Goal: Transaction & Acquisition: Purchase product/service

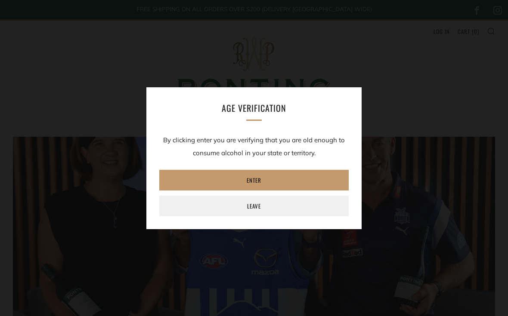
click at [261, 181] on link "Enter" at bounding box center [253, 180] width 189 height 21
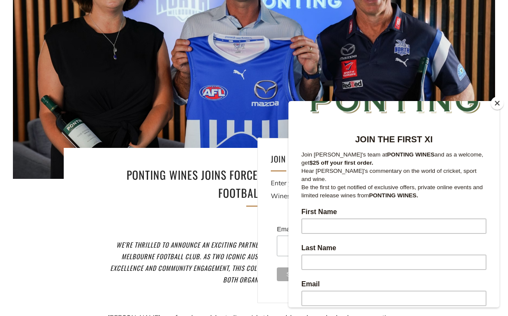
scroll to position [66, 0]
click at [467, 63] on div at bounding box center [254, 73] width 578 height 253
click at [464, 77] on div at bounding box center [254, 73] width 578 height 253
click at [499, 110] on button "Close" at bounding box center [496, 103] width 13 height 13
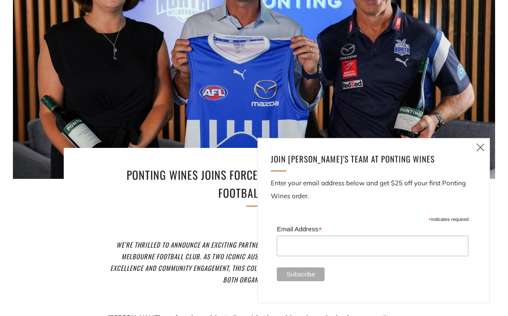
click at [482, 153] on icon at bounding box center [480, 147] width 10 height 11
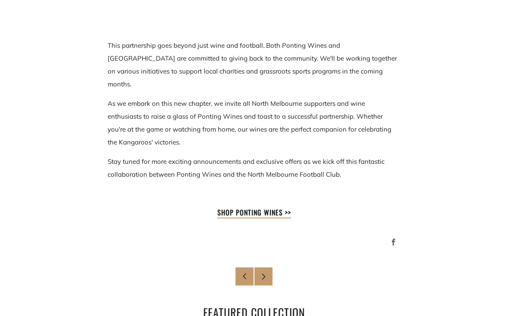
scroll to position [983, 0]
click at [264, 207] on strong "SHOP PONTING WINES >>" at bounding box center [254, 212] width 74 height 10
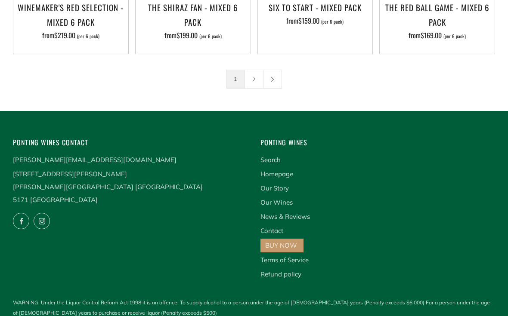
scroll to position [1357, 0]
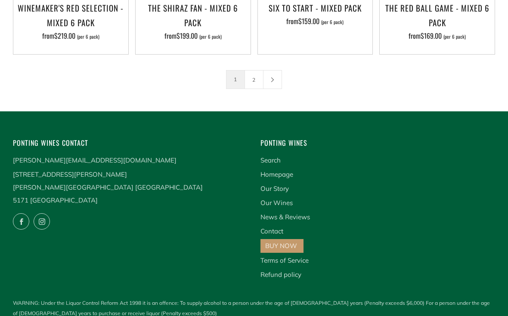
click at [248, 79] on link "2" at bounding box center [254, 80] width 18 height 18
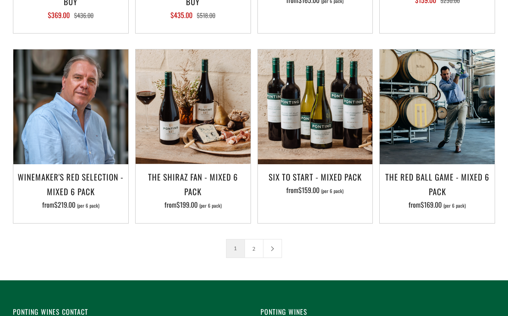
scroll to position [1181, 0]
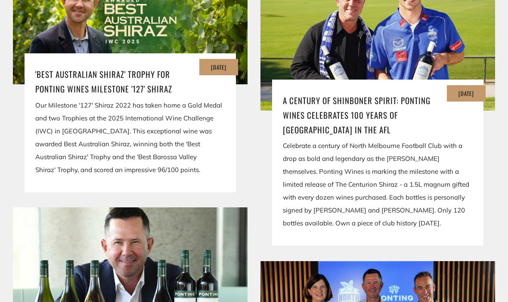
scroll to position [1554, 0]
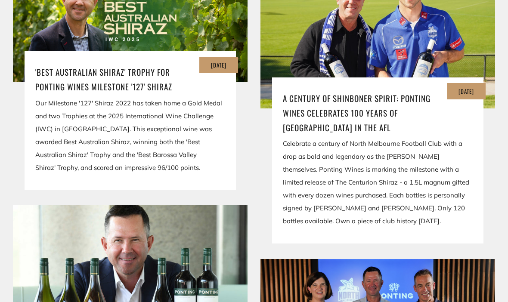
click at [377, 91] on h3 "A Century of Shinboner Spirit: Ponting Wines Celebrates 100 Years of North Melb…" at bounding box center [378, 113] width 190 height 44
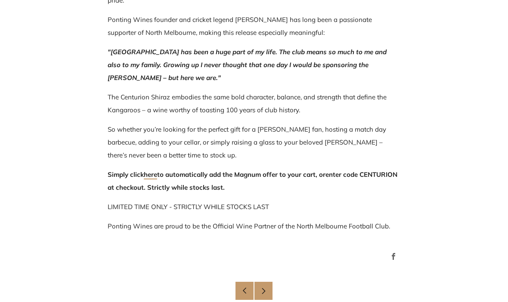
scroll to position [590, 0]
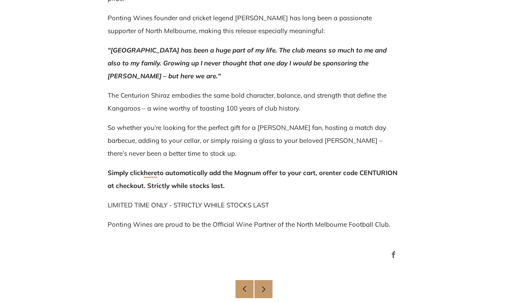
click at [154, 177] on link "here" at bounding box center [150, 173] width 13 height 9
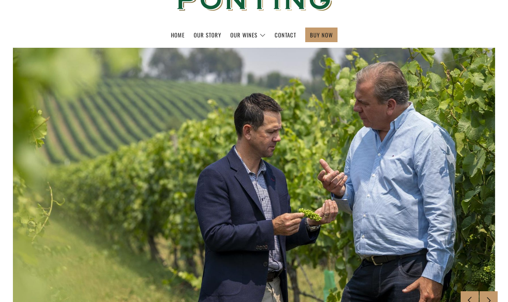
scroll to position [84, 0]
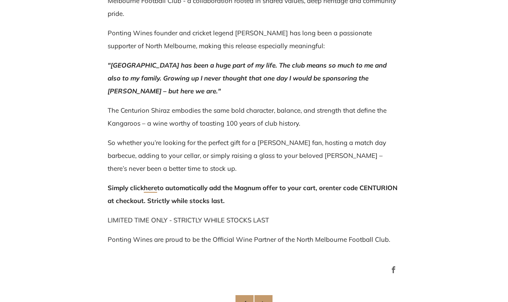
scroll to position [575, 0]
click at [156, 191] on link "here" at bounding box center [150, 187] width 13 height 9
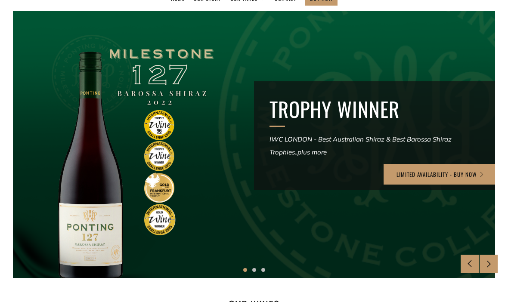
scroll to position [126, 0]
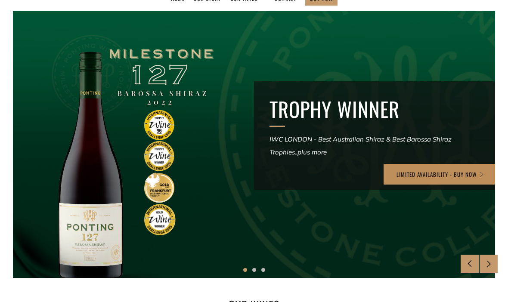
click at [479, 174] on link "LIMITED AVAILABILITY - BUY NOW" at bounding box center [440, 174] width 114 height 21
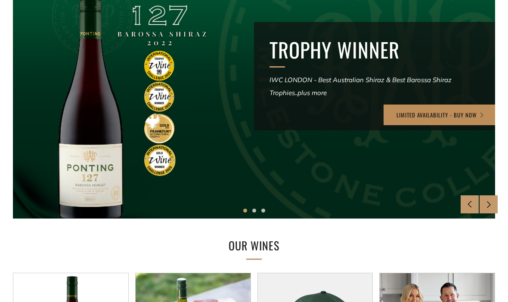
scroll to position [185, 0]
click at [457, 114] on link "LIMITED AVAILABILITY - BUY NOW" at bounding box center [440, 115] width 114 height 21
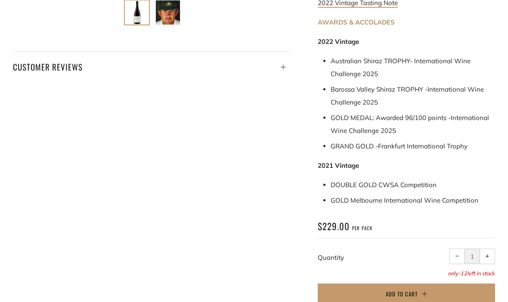
scroll to position [439, 0]
click at [408, 290] on span "Add to Cart" at bounding box center [401, 294] width 32 height 9
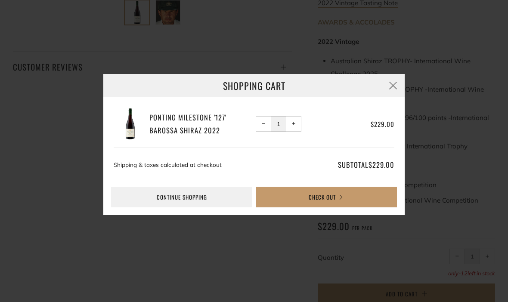
click at [333, 207] on button "Check Out" at bounding box center [326, 197] width 141 height 21
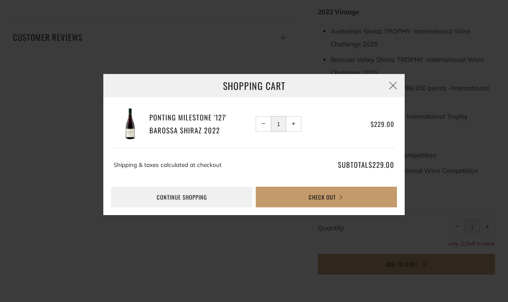
scroll to position [51, 0]
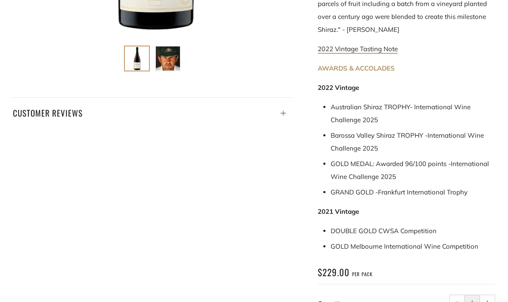
scroll to position [394, 0]
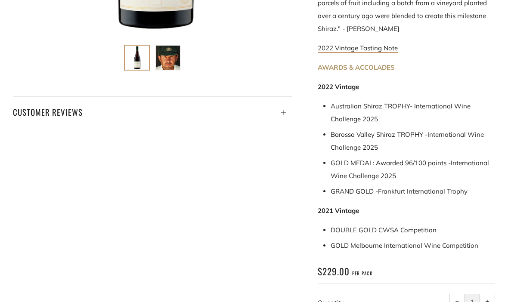
click at [355, 271] on span "per pack" at bounding box center [362, 274] width 20 height 6
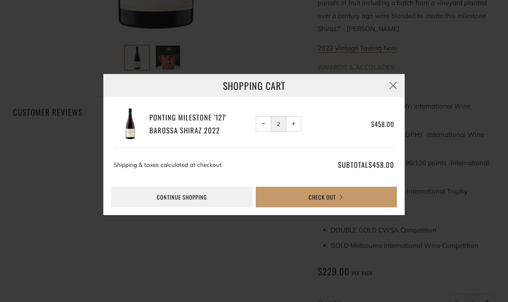
click at [72, 60] on div "Shopping Cart Ponting Milestone '127' Barossa Shiraz 2022 − Reduce item quantit…" at bounding box center [254, 151] width 508 height 302
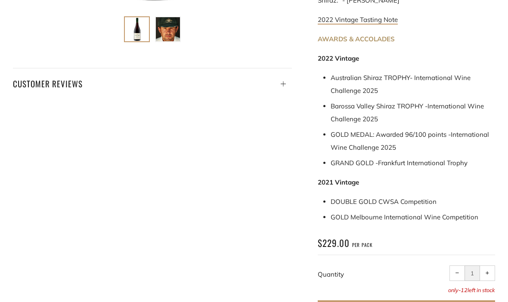
scroll to position [424, 0]
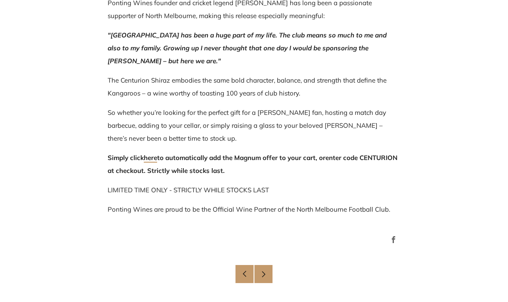
click at [145, 158] on link "here" at bounding box center [150, 158] width 13 height 9
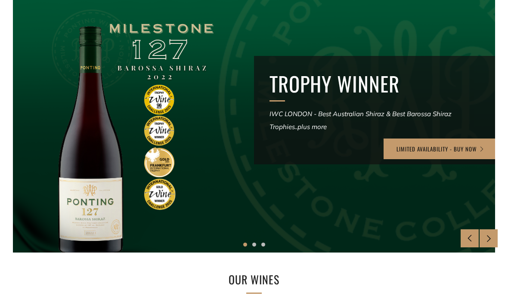
scroll to position [151, 0]
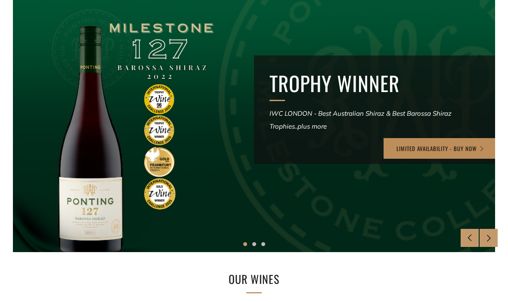
click at [462, 151] on link "LIMITED AVAILABILITY - BUY NOW" at bounding box center [440, 148] width 114 height 21
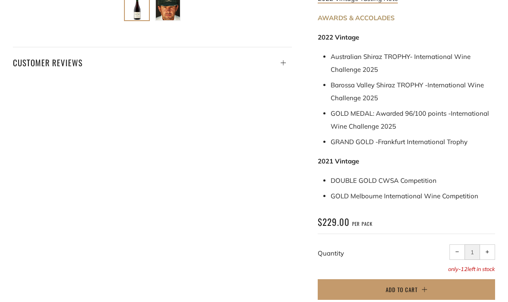
scroll to position [444, 0]
click at [419, 279] on button "Add to Cart" at bounding box center [406, 289] width 177 height 21
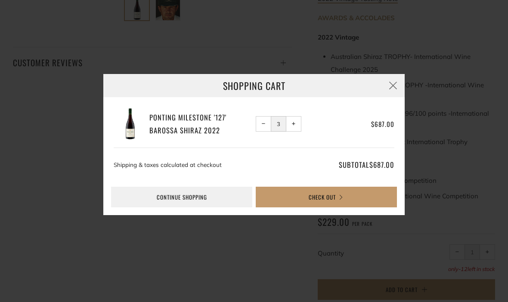
click at [287, 132] on button "+ Increase item quantity by one" at bounding box center [293, 123] width 15 height 15
click at [262, 126] on span "−" at bounding box center [264, 124] width 4 height 4
click at [259, 132] on button "− Reduce item quantity by one" at bounding box center [263, 123] width 15 height 15
click at [262, 132] on button "− Reduce item quantity by one" at bounding box center [263, 123] width 15 height 15
click at [262, 126] on span "−" at bounding box center [264, 124] width 4 height 4
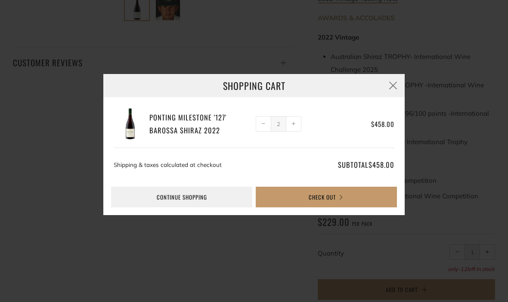
click at [262, 126] on span "−" at bounding box center [264, 124] width 4 height 4
click at [340, 207] on button "Check Out" at bounding box center [326, 197] width 141 height 21
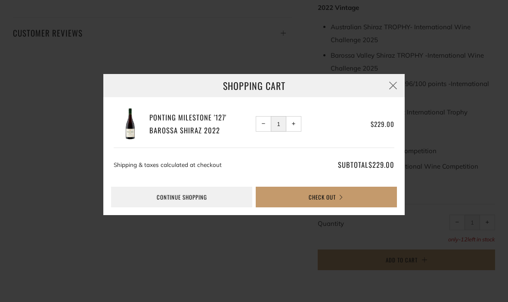
scroll to position [51, 0]
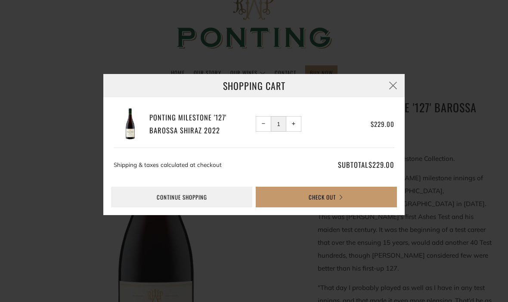
click at [391, 87] on icon "button" at bounding box center [393, 85] width 10 height 11
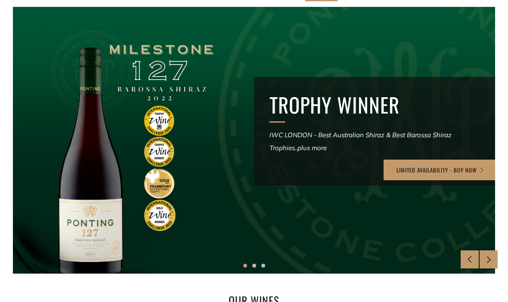
scroll to position [130, 0]
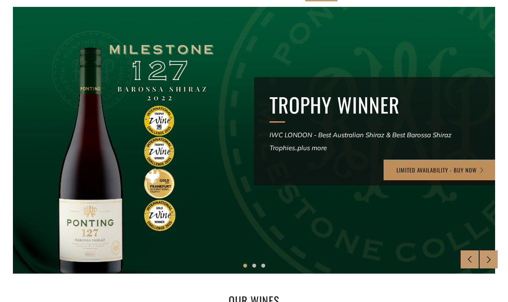
click at [466, 172] on link "LIMITED AVAILABILITY - BUY NOW" at bounding box center [440, 170] width 114 height 21
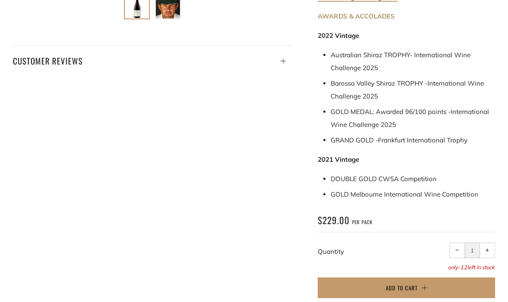
scroll to position [445, 0]
click at [419, 277] on button "Add to Cart" at bounding box center [406, 287] width 177 height 21
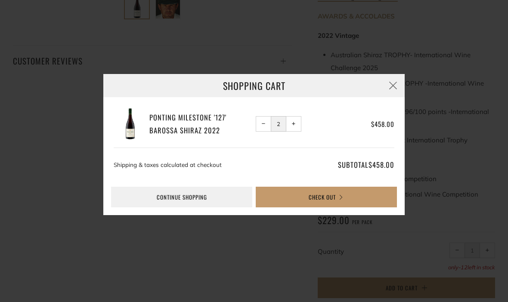
click at [252, 136] on h3 "Ponting Milestone '127' Barossa Shiraz 2022" at bounding box center [200, 123] width 103 height 25
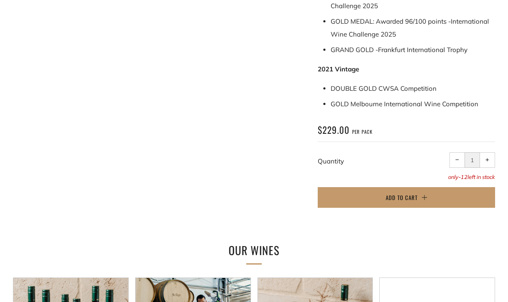
scroll to position [538, 0]
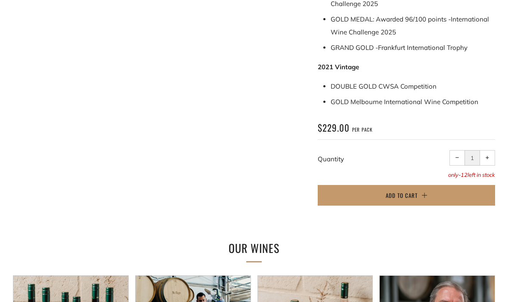
click at [408, 191] on span "Add to Cart" at bounding box center [401, 195] width 32 height 9
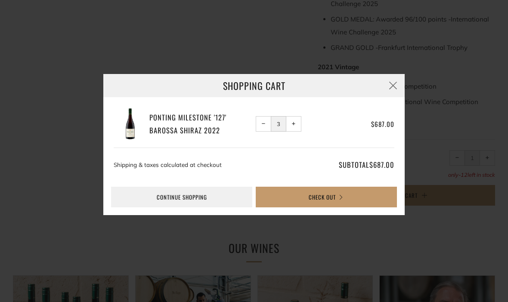
click at [258, 132] on button "− Reduce item quantity by one" at bounding box center [263, 123] width 15 height 15
click at [262, 126] on span "−" at bounding box center [264, 124] width 4 height 4
click at [338, 207] on button "Check Out" at bounding box center [326, 197] width 141 height 21
